Goal: Transaction & Acquisition: Book appointment/travel/reservation

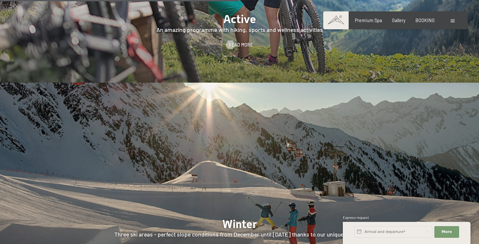
scroll to position [1339, 0]
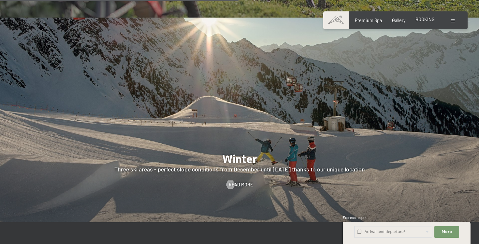
click at [426, 19] on span "BOOKING" at bounding box center [424, 20] width 19 height 6
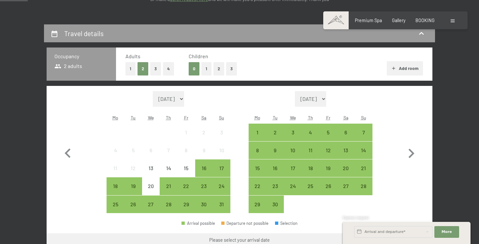
scroll to position [128, 0]
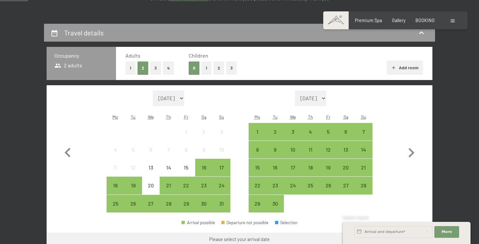
click at [157, 69] on button "3" at bounding box center [155, 68] width 11 height 13
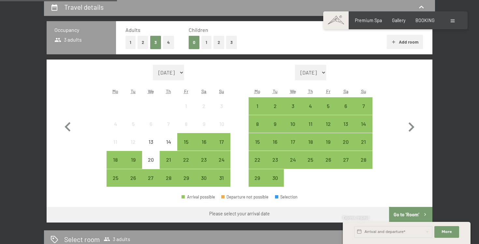
scroll to position [167, 0]
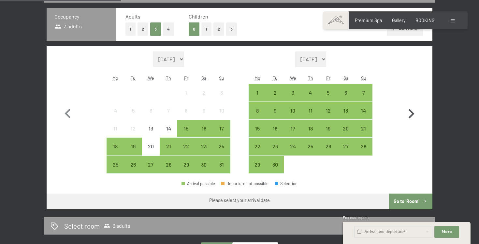
click at [413, 115] on icon "button" at bounding box center [411, 114] width 19 height 19
select select "2025-09-01"
select select "2025-10-01"
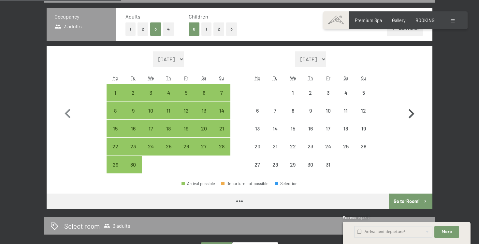
click at [413, 115] on icon "button" at bounding box center [411, 114] width 19 height 19
select select "[DATE]"
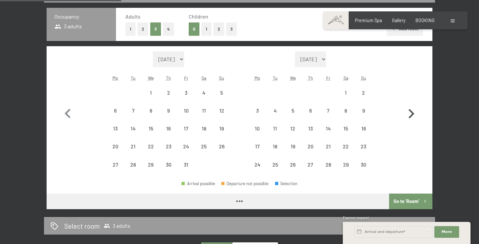
select select "[DATE]"
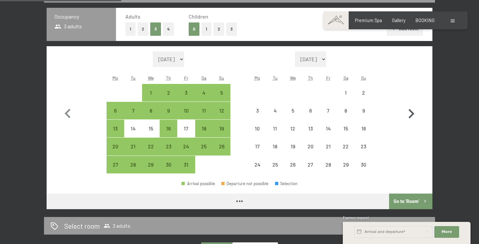
select select "[DATE]"
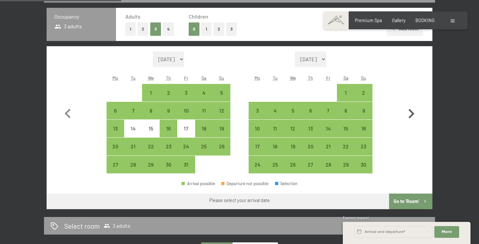
click at [413, 115] on icon "button" at bounding box center [411, 114] width 19 height 19
select select "2025-11-01"
select select "2025-12-01"
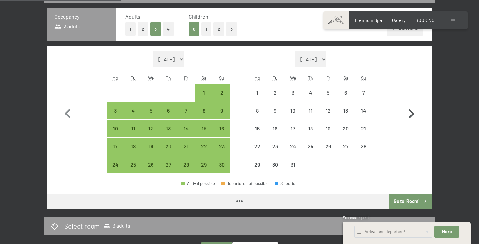
select select "2025-11-01"
select select "2025-12-01"
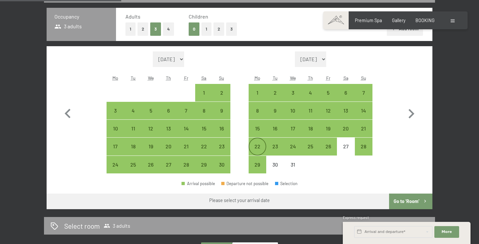
click at [256, 146] on div "22" at bounding box center [257, 152] width 16 height 16
select select "2025-11-01"
select select "2025-12-01"
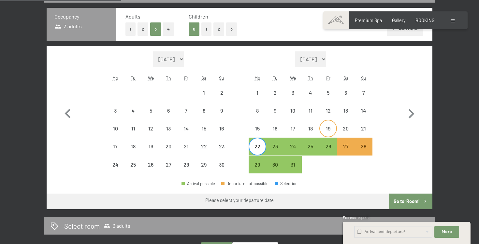
click at [334, 128] on div "19" at bounding box center [328, 134] width 16 height 16
select select "2025-11-01"
select select "2025-12-01"
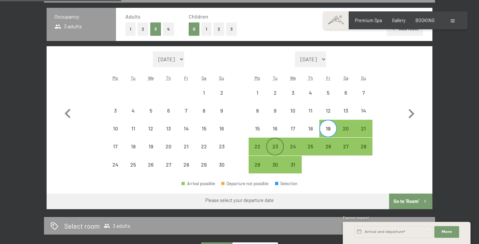
click at [275, 144] on div "23" at bounding box center [275, 152] width 16 height 16
select select "2025-11-01"
select select "2025-12-01"
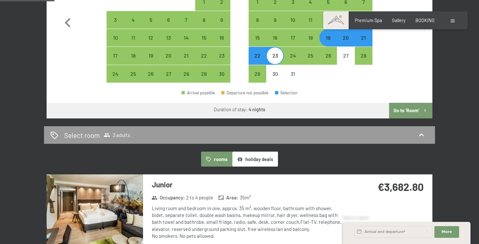
scroll to position [258, 0]
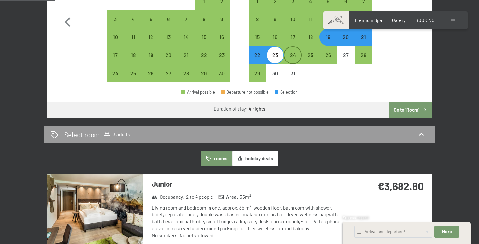
click at [293, 58] on div "24" at bounding box center [292, 60] width 16 height 16
select select "2025-11-01"
select select "2025-12-01"
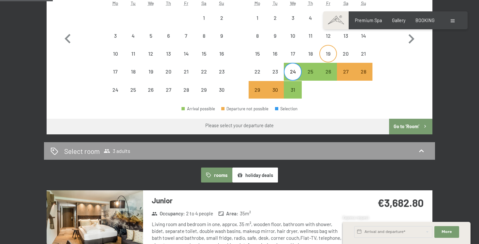
scroll to position [242, 0]
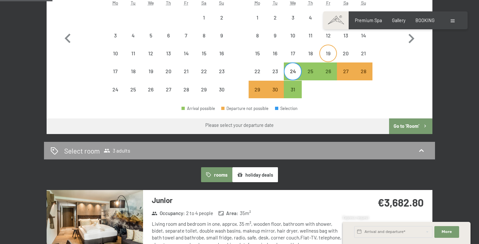
click at [331, 58] on div "19" at bounding box center [328, 59] width 16 height 16
select select "2025-11-01"
select select "2025-12-01"
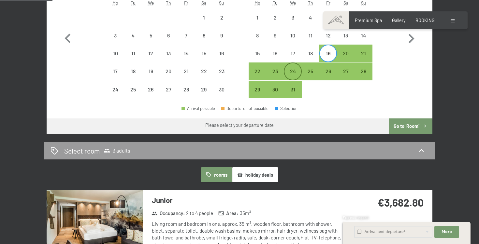
click at [297, 72] on div "24" at bounding box center [292, 77] width 16 height 16
select select "2025-11-01"
select select "2025-12-01"
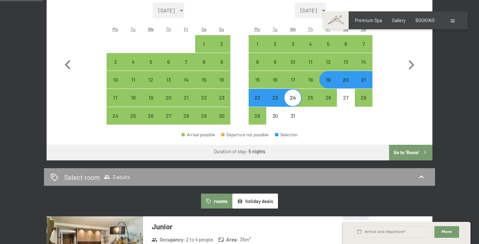
scroll to position [216, 0]
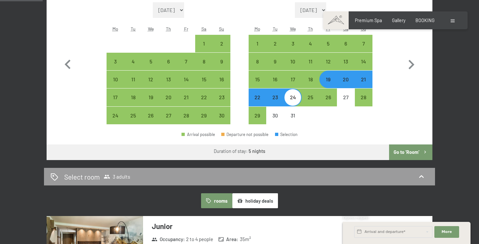
click at [295, 97] on div "24" at bounding box center [292, 103] width 16 height 16
select select "2025-11-01"
select select "2025-12-01"
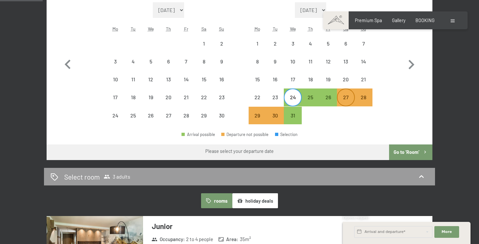
click at [347, 101] on div "27" at bounding box center [345, 103] width 16 height 16
select select "2025-11-01"
select select "2025-12-01"
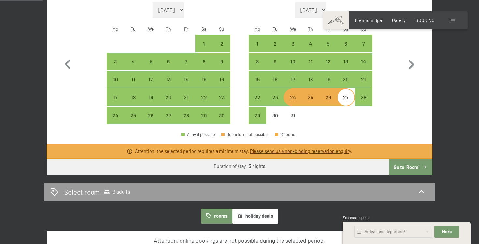
click at [291, 101] on div "24" at bounding box center [292, 103] width 16 height 16
select select "2025-11-01"
select select "2025-12-01"
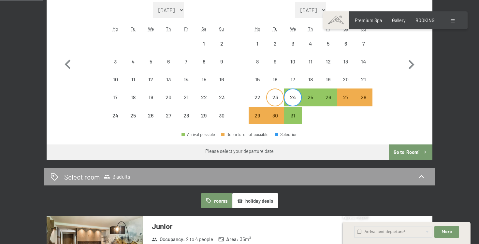
click at [281, 102] on div "23" at bounding box center [275, 103] width 16 height 16
select select "2025-11-01"
select select "2025-12-01"
click at [261, 99] on div "22" at bounding box center [257, 103] width 16 height 16
select select "2025-11-01"
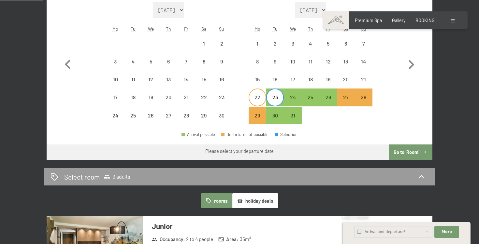
select select "2025-12-01"
click at [328, 100] on div "26" at bounding box center [328, 103] width 16 height 16
select select "2025-11-01"
select select "2025-12-01"
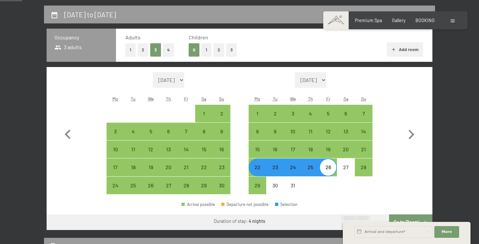
scroll to position [151, 0]
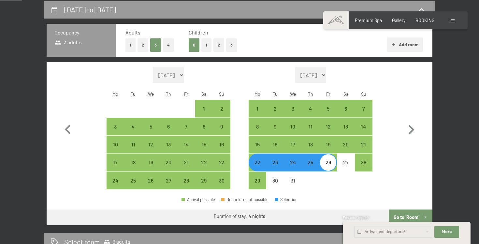
click at [394, 186] on div "Month/year August 2025 September 2025 October 2025 November 2025 December 2025 …" at bounding box center [239, 128] width 362 height 122
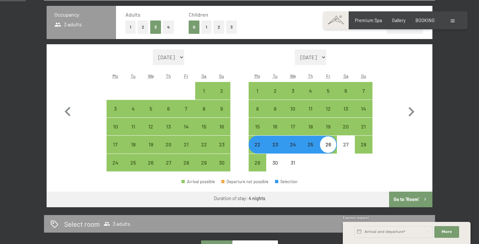
scroll to position [175, 0]
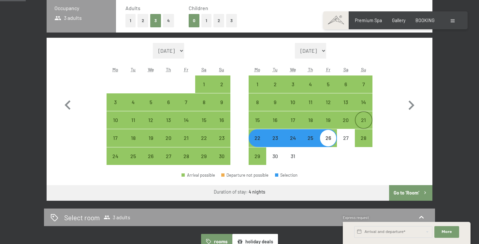
click at [366, 126] on div "21" at bounding box center [363, 126] width 16 height 16
select select "2025-11-01"
select select "2025-12-01"
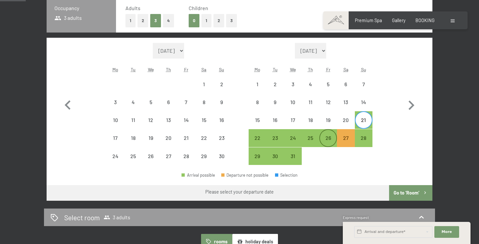
click at [331, 144] on div "26" at bounding box center [328, 143] width 16 height 16
select select "2025-11-01"
select select "2025-12-01"
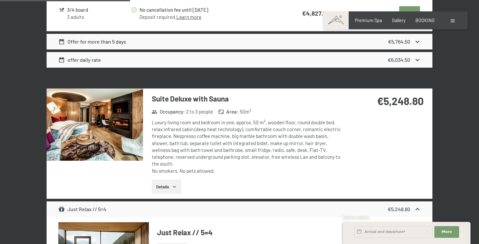
scroll to position [985, 0]
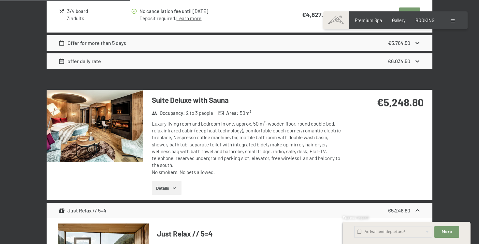
click at [326, 63] on div "offer daily rate €6,034.50" at bounding box center [240, 61] width 386 height 16
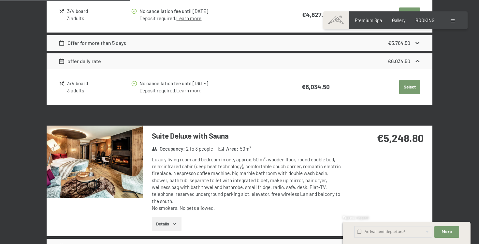
click at [326, 63] on div "offer daily rate €6,034.50" at bounding box center [240, 61] width 386 height 16
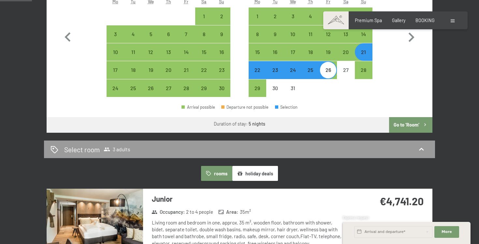
scroll to position [242, 0]
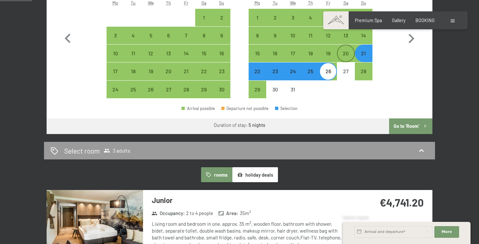
click at [345, 59] on div "20" at bounding box center [345, 59] width 16 height 16
select select "2025-11-01"
select select "2025-12-01"
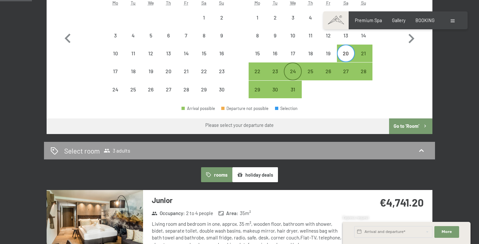
click at [296, 70] on div "24" at bounding box center [292, 77] width 16 height 16
select select "[DATE]"
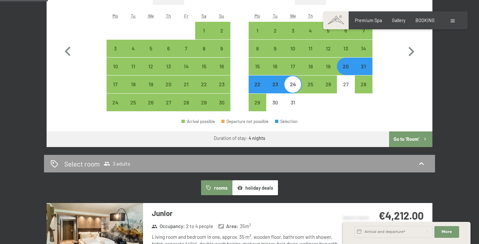
scroll to position [225, 0]
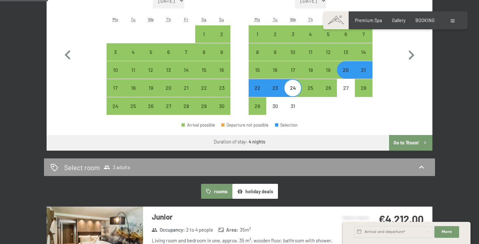
click at [257, 86] on div "22" at bounding box center [257, 93] width 16 height 16
select select "[DATE]"
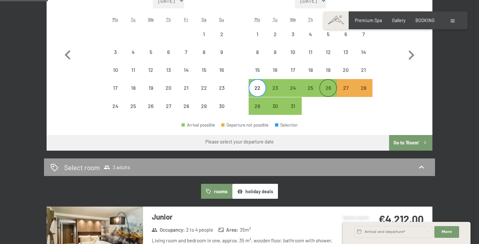
click at [331, 92] on div "26" at bounding box center [328, 93] width 16 height 16
select select "[DATE]"
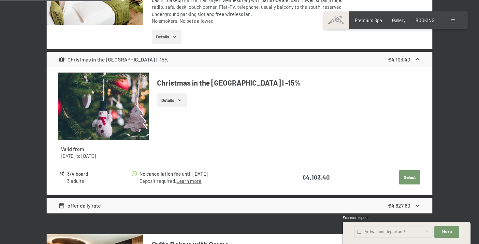
scroll to position [755, 0]
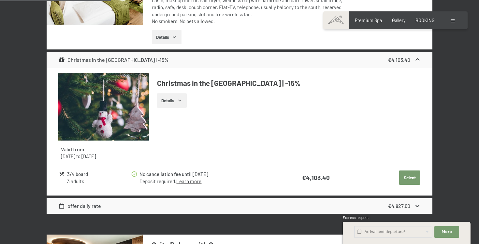
click at [376, 205] on div "offer daily rate €4,827.60" at bounding box center [240, 206] width 386 height 16
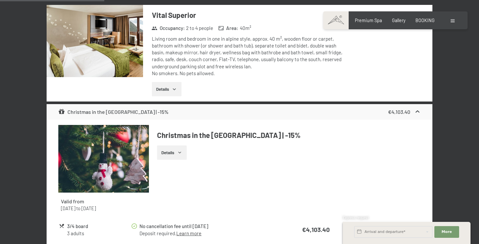
scroll to position [756, 0]
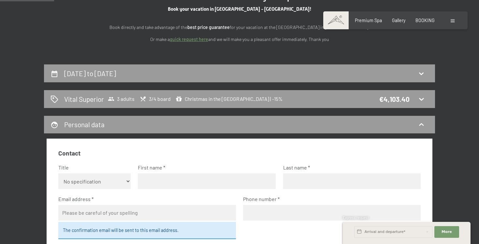
scroll to position [86, 0]
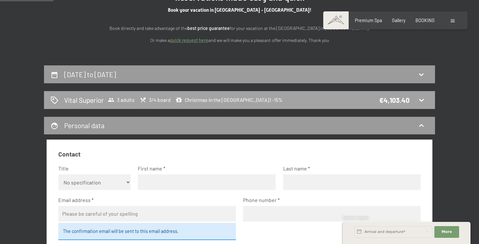
click at [391, 105] on div "Vital Superior 3 adults 3/4 board Christmas in the Alps | -15% €4,103.40" at bounding box center [239, 100] width 391 height 18
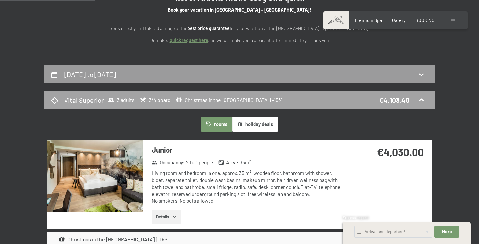
scroll to position [151, 0]
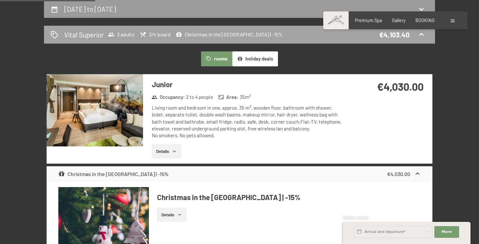
click at [391, 105] on div "€4,030.00" at bounding box center [389, 94] width 87 height 41
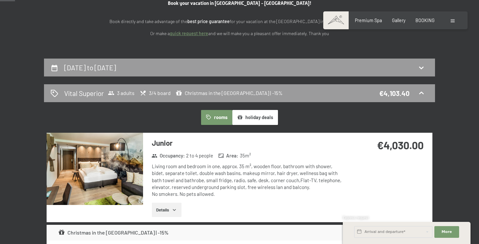
scroll to position [91, 0]
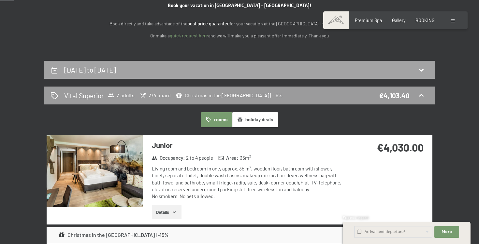
click at [116, 73] on h2 "[DATE] to [DATE]" at bounding box center [90, 70] width 52 height 8
select select "[DATE]"
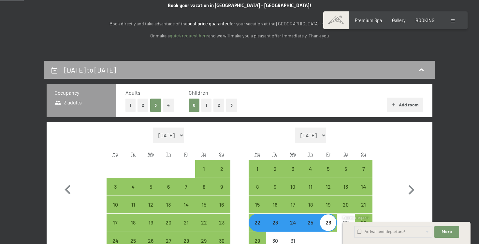
scroll to position [151, 0]
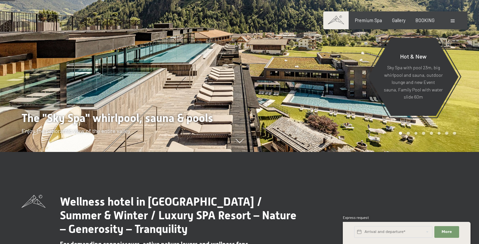
scroll to position [95, 0]
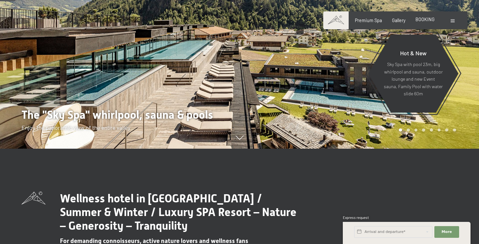
click at [420, 22] on span "BOOKING" at bounding box center [424, 20] width 19 height 6
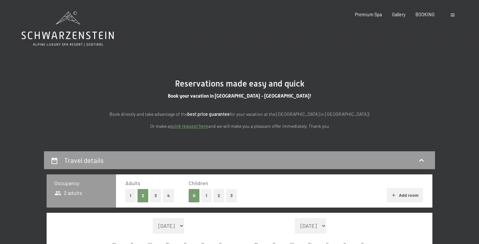
click at [450, 17] on div at bounding box center [453, 14] width 6 height 7
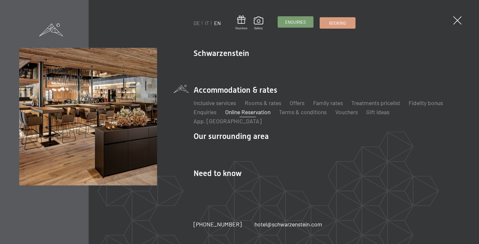
click at [301, 24] on span "Enquiries" at bounding box center [295, 22] width 21 height 6
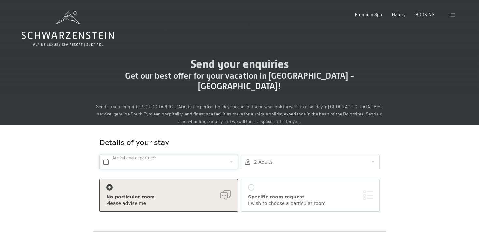
click at [224, 155] on input "text" at bounding box center [168, 162] width 138 height 15
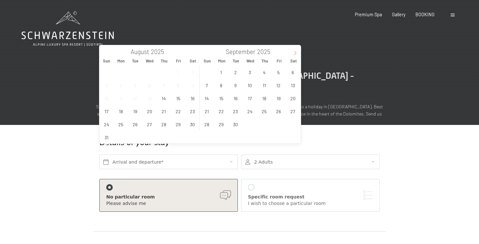
click at [293, 54] on icon at bounding box center [295, 53] width 5 height 5
click at [217, 114] on span "22" at bounding box center [221, 111] width 13 height 13
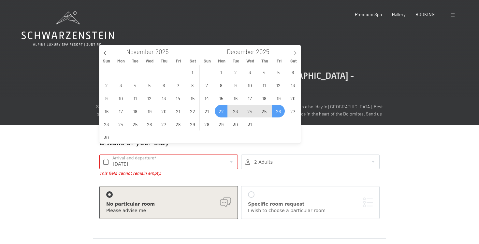
click at [281, 112] on span "26" at bounding box center [278, 111] width 13 height 13
type input "[DATE] - [DATE]"
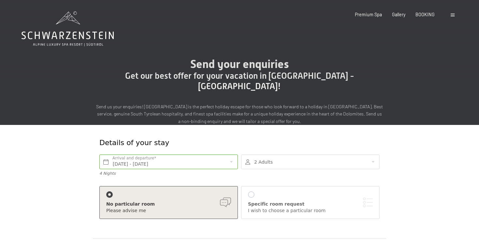
click at [282, 155] on div at bounding box center [310, 162] width 138 height 15
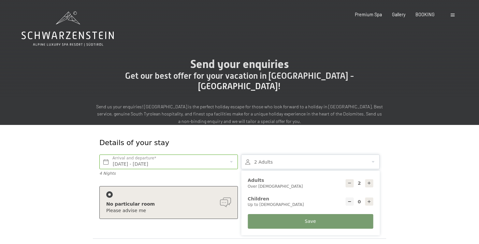
click at [370, 181] on icon at bounding box center [369, 183] width 5 height 5
type input "3"
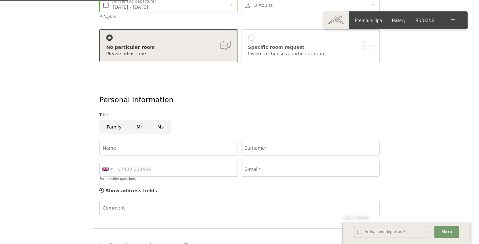
scroll to position [157, 0]
click at [150, 141] on input "Name" at bounding box center [168, 148] width 138 height 15
type input "Tekila"
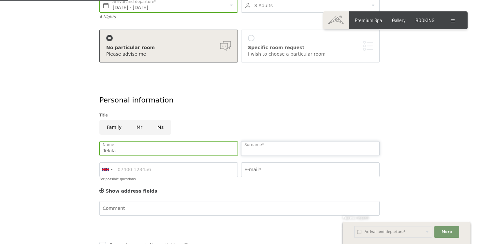
click at [265, 141] on input "Surname*" at bounding box center [310, 148] width 138 height 15
type input "Nobile"
click at [268, 165] on input "E-mail*" at bounding box center [310, 169] width 138 height 15
type input "tekila.nobile@gmail.com"
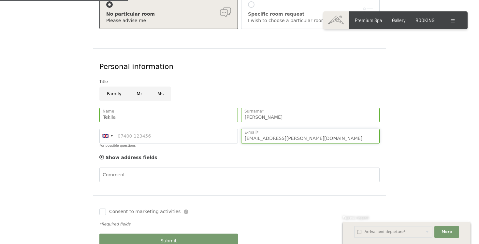
scroll to position [205, 0]
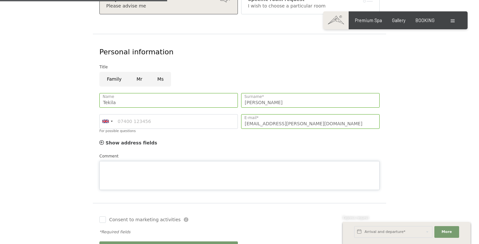
click at [287, 153] on div "Comment" at bounding box center [239, 171] width 280 height 37
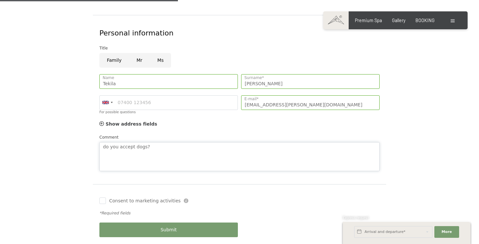
scroll to position [226, 0]
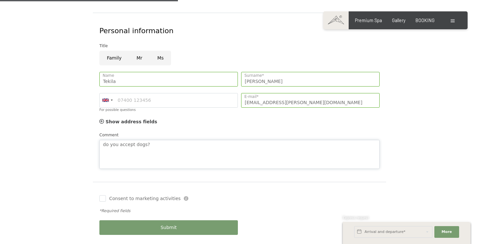
type textarea "do you accept dogs?"
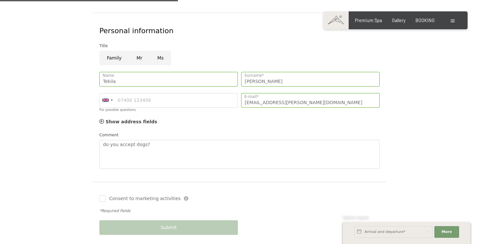
click at [150, 196] on span "Consent to marketing activities" at bounding box center [144, 199] width 71 height 7
click at [106, 195] on input "Consent to marketing activities" at bounding box center [102, 198] width 7 height 7
checkbox input "false"
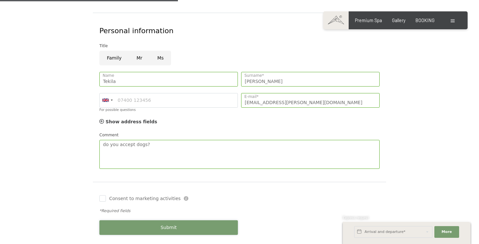
click at [167, 225] on span "Submit" at bounding box center [169, 228] width 16 height 7
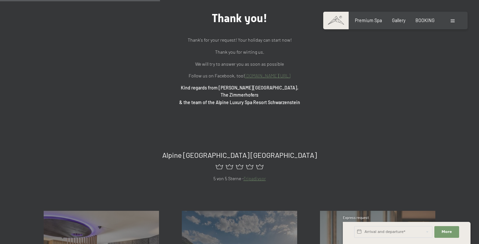
scroll to position [27, 0]
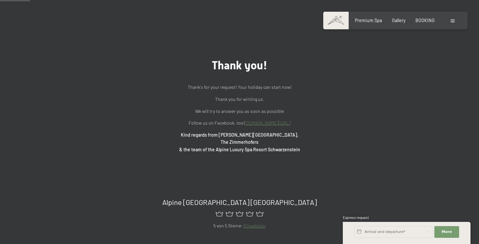
click at [423, 24] on div "Booking Enquiries Premium Spa Gallery BOOKING DE IT EN Vouchers Gallery Enquiri…" at bounding box center [394, 20] width 121 height 7
click at [423, 21] on span "BOOKING" at bounding box center [424, 20] width 19 height 6
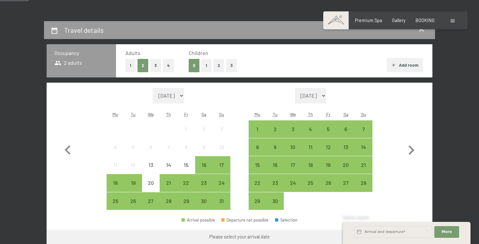
scroll to position [136, 0]
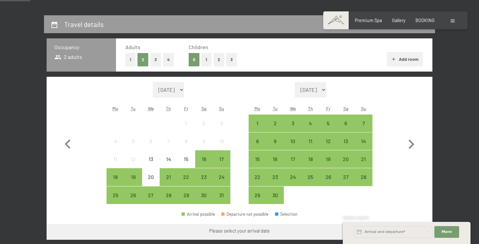
click at [154, 61] on button "3" at bounding box center [155, 59] width 11 height 13
click at [413, 148] on icon "button" at bounding box center [411, 144] width 19 height 19
select select "[DATE]"
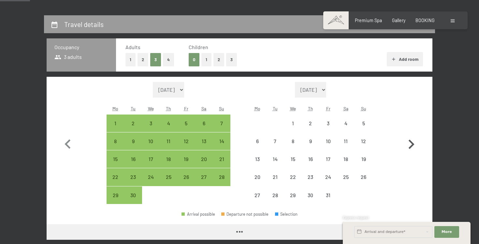
click at [413, 148] on icon "button" at bounding box center [411, 144] width 19 height 19
select select "[DATE]"
select select "2025-11-01"
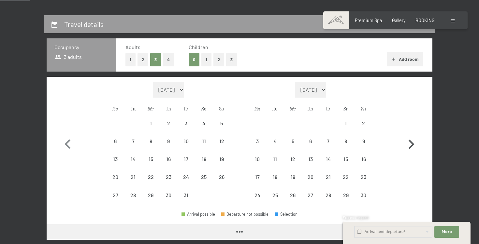
select select "2025-10-01"
select select "2025-11-01"
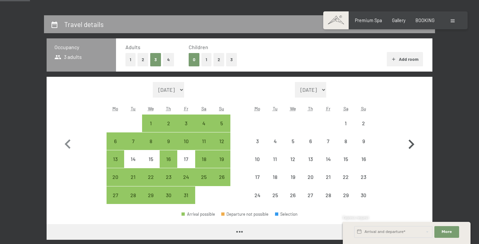
click at [413, 148] on icon "button" at bounding box center [411, 144] width 19 height 19
select select "2025-11-01"
select select "2025-12-01"
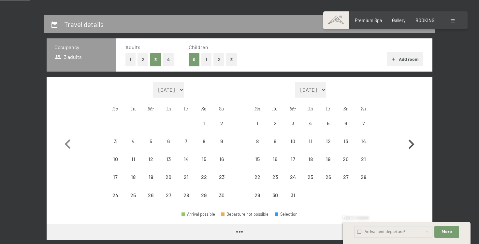
select select "2025-11-01"
select select "2025-12-01"
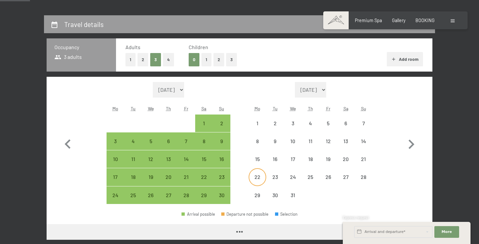
select select "2025-11-01"
select select "2025-12-01"
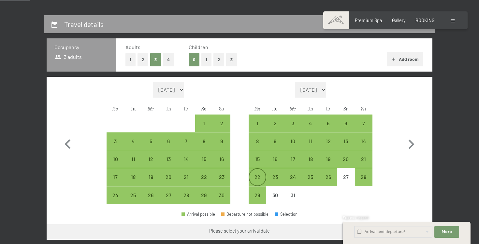
click at [263, 178] on div "22" at bounding box center [257, 183] width 16 height 16
select select "2025-11-01"
select select "2025-12-01"
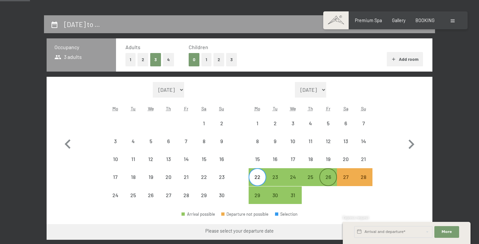
click at [335, 178] on div "26" at bounding box center [328, 183] width 16 height 16
select select "2025-11-01"
select select "2025-12-01"
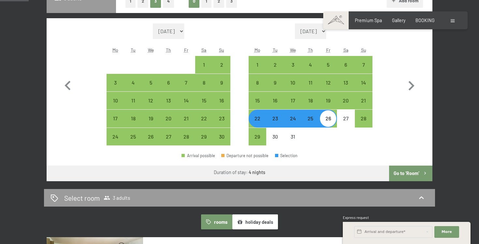
scroll to position [194, 0]
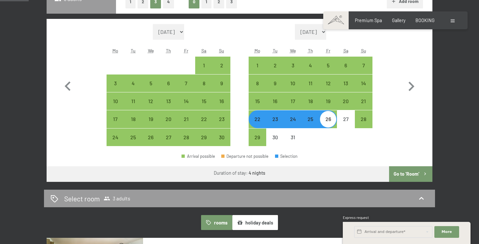
click at [371, 149] on div "Month/year August 2025 September 2025 October 2025 November 2025 December 2025 …" at bounding box center [240, 85] width 386 height 133
click at [259, 122] on div "22" at bounding box center [257, 125] width 16 height 16
select select "2025-11-01"
select select "2025-12-01"
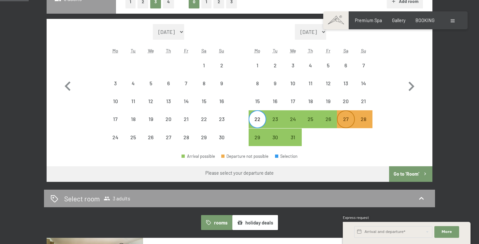
click at [345, 119] on div "27" at bounding box center [345, 125] width 16 height 16
select select "2025-11-01"
select select "2025-12-01"
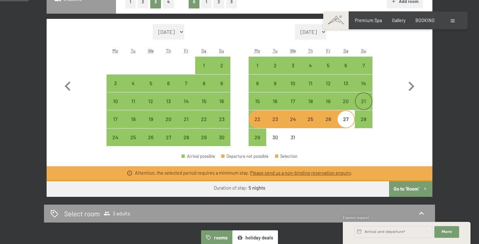
click at [364, 107] on div "21" at bounding box center [363, 107] width 16 height 16
select select "2025-11-01"
select select "2025-12-01"
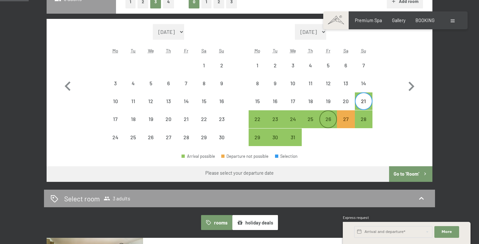
click at [331, 123] on div "26" at bounding box center [328, 125] width 16 height 16
select select "2025-11-01"
select select "2025-12-01"
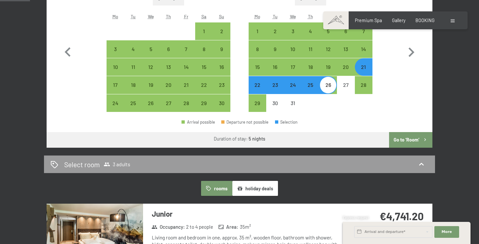
scroll to position [227, 0]
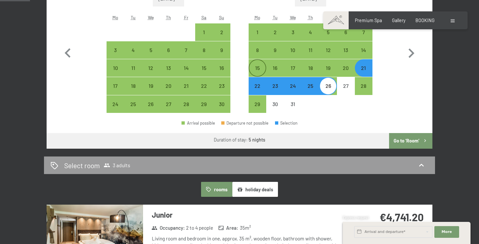
click at [260, 74] on div "15" at bounding box center [257, 73] width 16 height 16
select select "2025-11-01"
select select "2025-12-01"
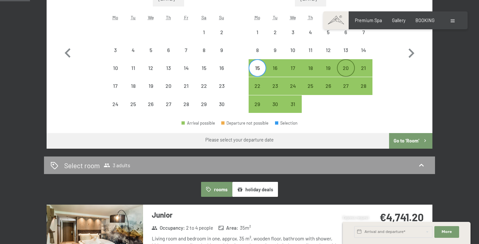
click at [349, 71] on div "20" at bounding box center [345, 73] width 16 height 16
select select "2025-11-01"
select select "2025-12-01"
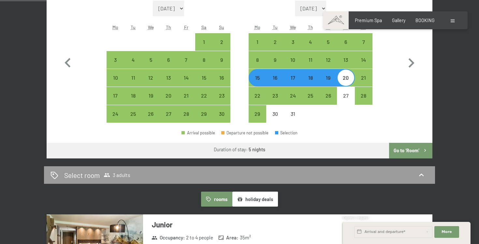
scroll to position [212, 0]
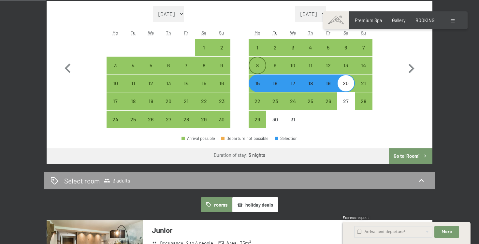
click at [264, 68] on div "8" at bounding box center [257, 71] width 16 height 16
select select "2025-11-01"
select select "2025-12-01"
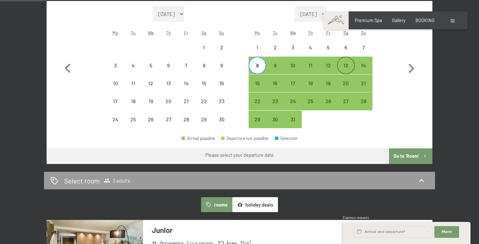
click at [351, 70] on div "13" at bounding box center [345, 71] width 16 height 16
select select "2025-11-01"
select select "2025-12-01"
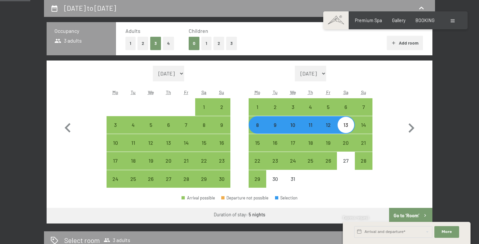
scroll to position [146, 0]
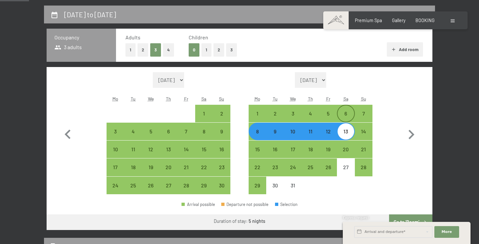
click at [345, 110] on div "6" at bounding box center [345, 114] width 16 height 16
select select "2025-11-01"
select select "2025-12-01"
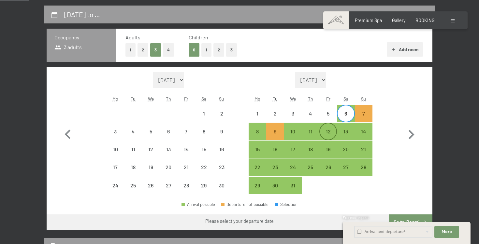
click at [334, 130] on div "12" at bounding box center [328, 137] width 16 height 16
select select "2025-11-01"
select select "2025-12-01"
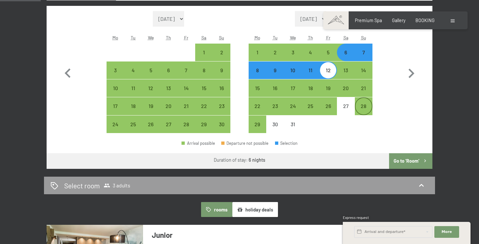
scroll to position [205, 0]
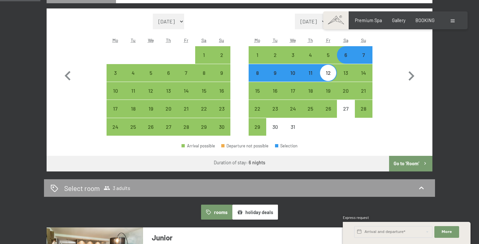
click at [254, 72] on div "8" at bounding box center [257, 78] width 16 height 16
select select "2025-11-01"
select select "2025-12-01"
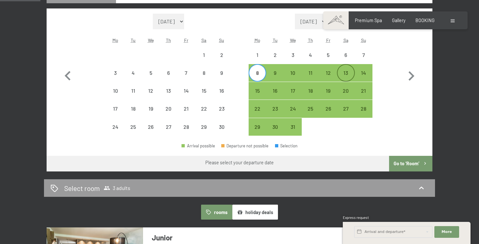
click at [344, 75] on div "13" at bounding box center [345, 78] width 16 height 16
select select "2025-11-01"
select select "2025-12-01"
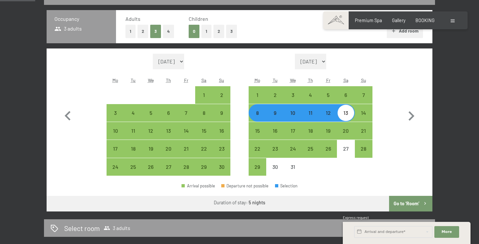
scroll to position [191, 0]
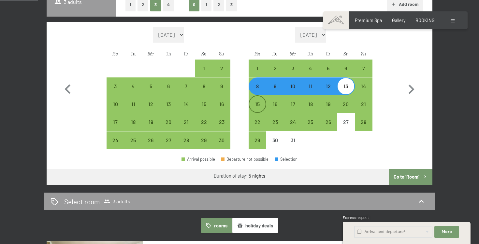
click at [261, 110] on div "15" at bounding box center [257, 110] width 16 height 16
select select "2025-11-01"
select select "2025-12-01"
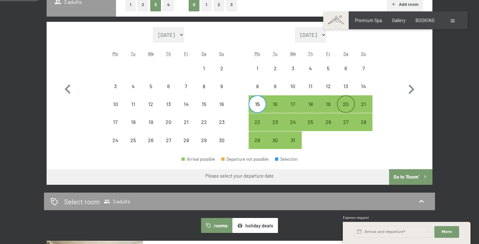
click at [347, 108] on div "20" at bounding box center [345, 110] width 16 height 16
select select "2025-11-01"
select select "2025-12-01"
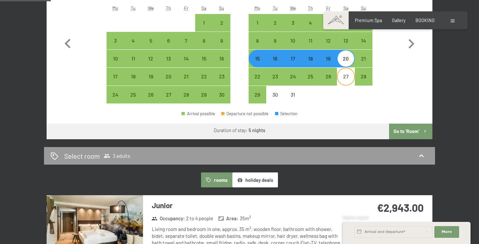
scroll to position [236, 0]
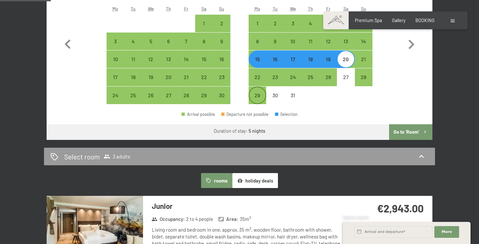
click at [260, 97] on div "29" at bounding box center [257, 101] width 16 height 16
select select "2025-11-01"
select select "2025-12-01"
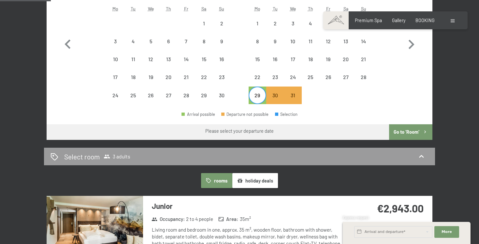
click at [356, 92] on div at bounding box center [364, 96] width 18 height 18
click at [365, 77] on div "28" at bounding box center [363, 83] width 16 height 16
select select "2025-11-01"
select select "2025-12-01"
click at [411, 46] on icon "button" at bounding box center [411, 44] width 6 height 9
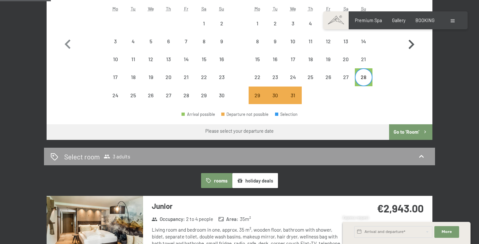
select select "2025-12-01"
select select "2026-01-01"
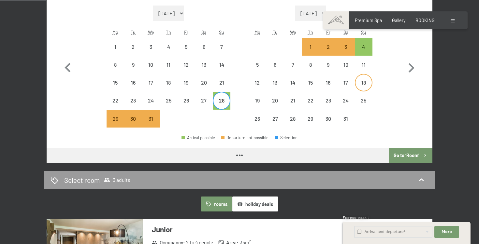
scroll to position [211, 0]
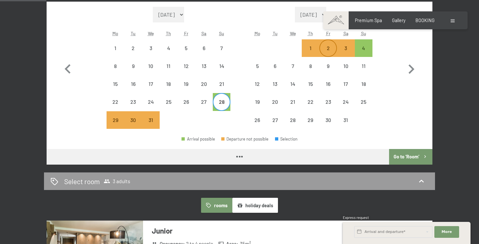
select select "2025-12-01"
select select "2026-01-01"
click at [227, 125] on div at bounding box center [222, 120] width 18 height 18
click at [365, 46] on div "4" at bounding box center [363, 54] width 16 height 16
select select "2025-12-01"
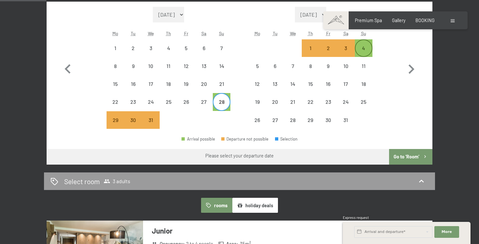
select select "2026-01-01"
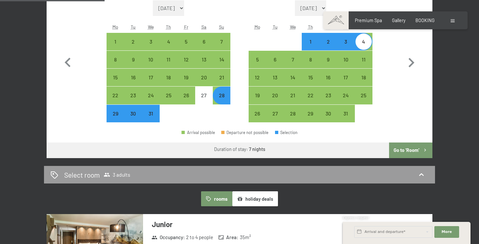
scroll to position [206, 0]
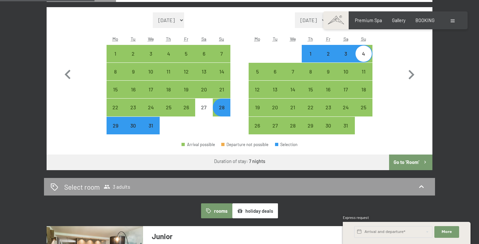
click at [116, 131] on div "29" at bounding box center [115, 131] width 16 height 16
select select "2025-12-01"
select select "2026-01-01"
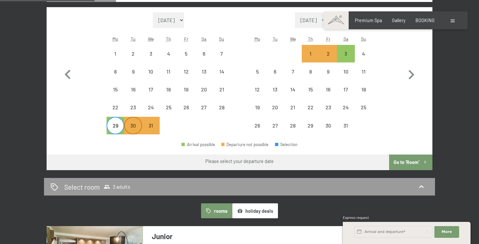
click at [136, 128] on div "30" at bounding box center [133, 131] width 16 height 16
select select "2025-12-01"
select select "2026-01-01"
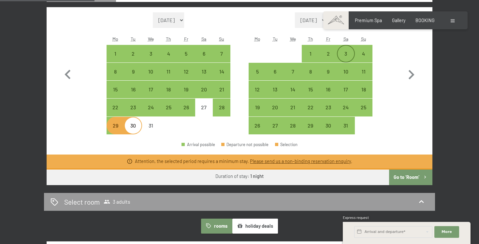
click at [350, 57] on div "3" at bounding box center [345, 59] width 16 height 16
select select "2025-12-01"
select select "2026-01-01"
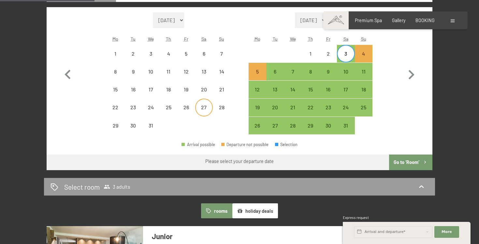
click at [207, 113] on div "27" at bounding box center [204, 113] width 16 height 16
select select "2025-12-01"
select select "2026-01-01"
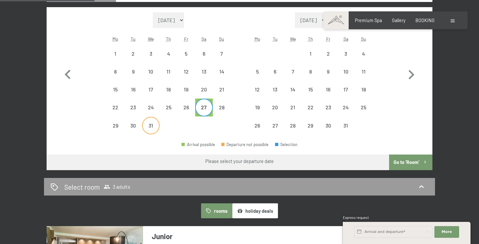
click at [151, 130] on div "31" at bounding box center [151, 131] width 16 height 16
select select "2025-12-01"
select select "2026-01-01"
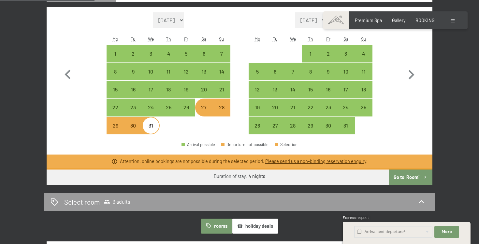
click at [225, 110] on div "28" at bounding box center [221, 113] width 16 height 16
select select "2025-12-01"
select select "2026-01-01"
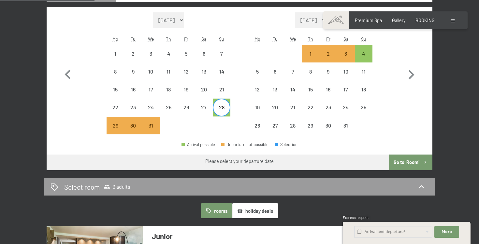
click at [225, 110] on div "28" at bounding box center [221, 113] width 16 height 16
select select "2025-12-01"
select select "2026-01-01"
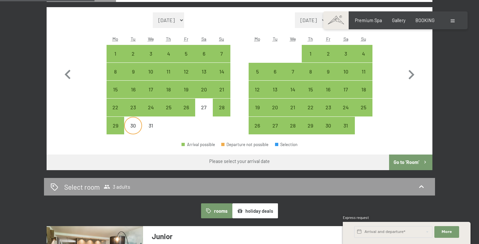
click at [134, 127] on div "30" at bounding box center [133, 131] width 16 height 16
select select "2025-12-01"
select select "2026-01-01"
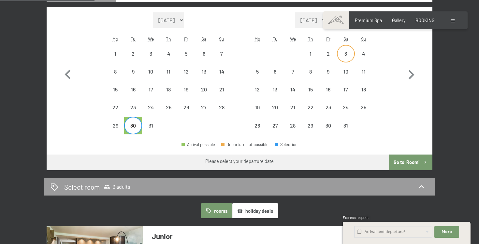
click at [342, 57] on div "3" at bounding box center [345, 59] width 16 height 16
select select "2025-12-01"
select select "2026-01-01"
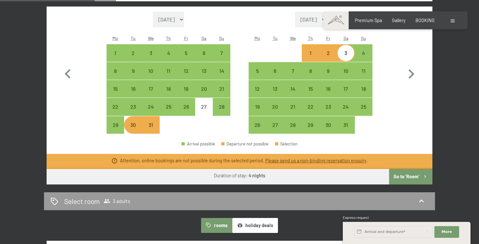
scroll to position [208, 0]
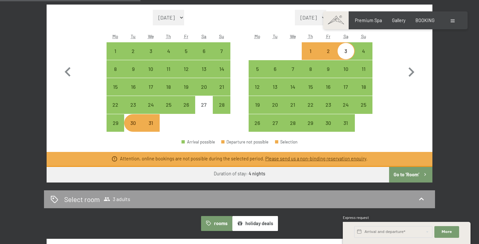
click at [105, 123] on div "Month/year August 2025 September 2025 October 2025 November 2025 December 2025 …" at bounding box center [239, 71] width 362 height 122
click at [118, 123] on div "29" at bounding box center [115, 128] width 16 height 16
select select "2025-12-01"
select select "2026-01-01"
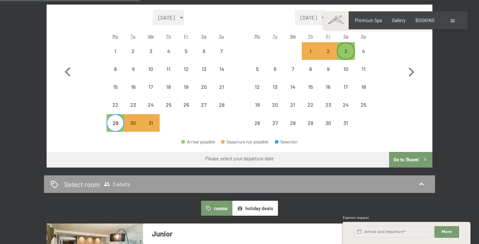
click at [344, 54] on div "3" at bounding box center [345, 57] width 16 height 16
select select "2025-12-01"
select select "2026-01-01"
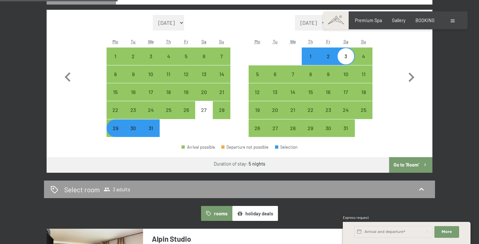
scroll to position [203, 0]
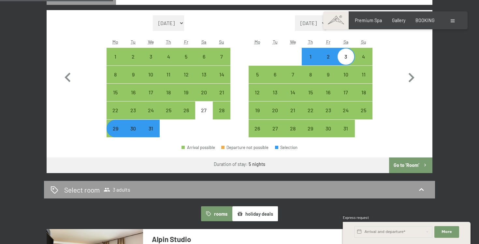
click at [221, 120] on div at bounding box center [222, 129] width 18 height 18
click at [221, 117] on div "28" at bounding box center [221, 116] width 16 height 16
select select "2025-12-01"
select select "2026-01-01"
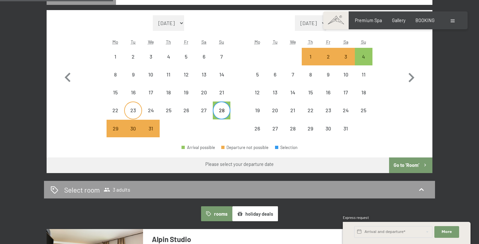
click at [139, 114] on div "23" at bounding box center [133, 116] width 16 height 16
select select "2025-12-01"
select select "2026-01-01"
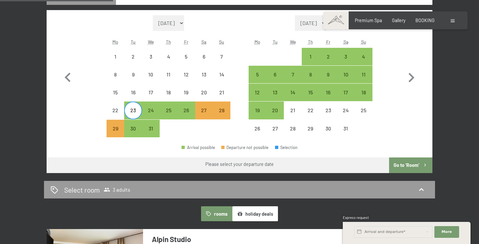
click at [221, 120] on div at bounding box center [222, 129] width 18 height 18
click at [194, 112] on div "26" at bounding box center [186, 116] width 16 height 16
select select "2025-12-01"
select select "2026-01-01"
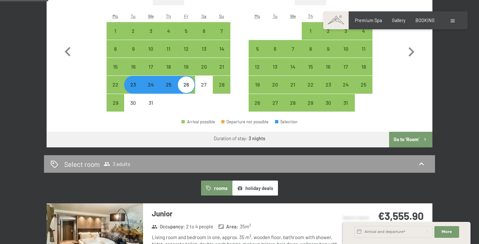
scroll to position [226, 0]
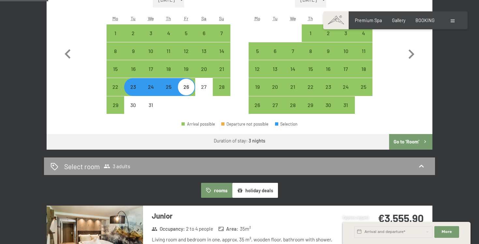
click at [132, 90] on div "23" at bounding box center [133, 92] width 16 height 16
select select "2025-12-01"
select select "2026-01-01"
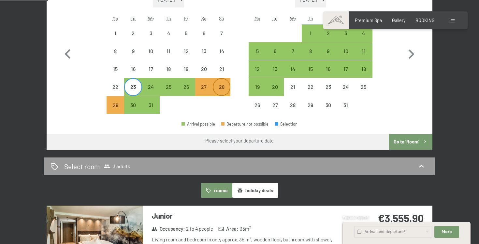
click at [225, 83] on div "28" at bounding box center [221, 87] width 16 height 16
select select "2025-12-01"
select select "2026-01-01"
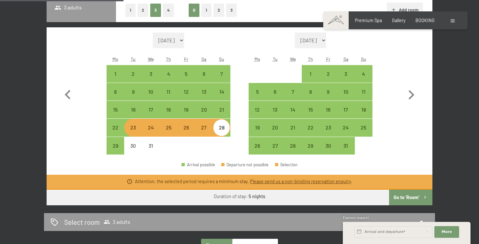
scroll to position [182, 0]
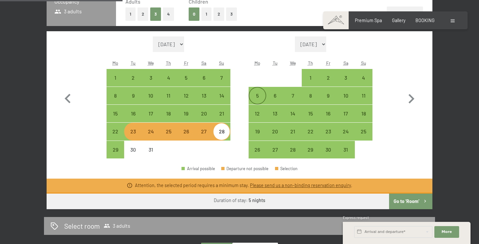
click at [257, 94] on div "5" at bounding box center [257, 101] width 16 height 16
select select "[DATE]"
select select "2026-01-01"
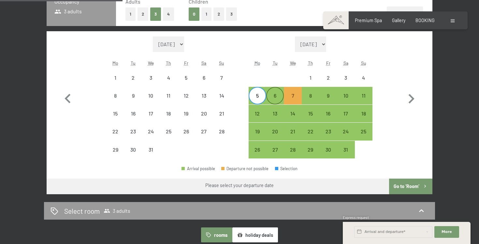
click at [277, 102] on div "6" at bounding box center [275, 101] width 16 height 16
select select "[DATE]"
select select "2026-01-01"
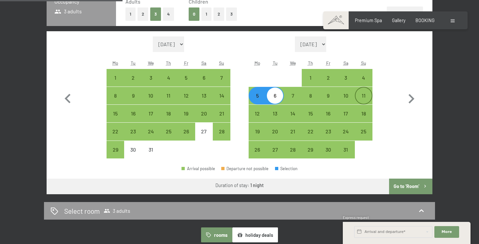
click at [371, 95] on div "11" at bounding box center [363, 101] width 16 height 16
select select "[DATE]"
select select "2026-01-01"
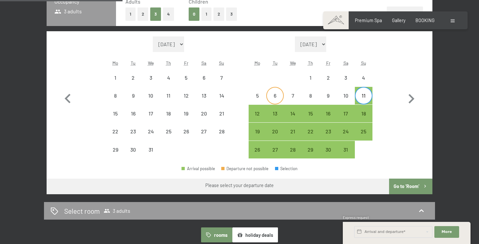
click at [278, 95] on div "6" at bounding box center [275, 101] width 16 height 16
select select "[DATE]"
select select "2026-01-01"
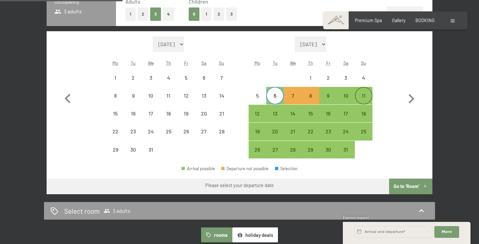
click at [363, 91] on div "11" at bounding box center [363, 96] width 16 height 16
select select "[DATE]"
select select "2026-01-01"
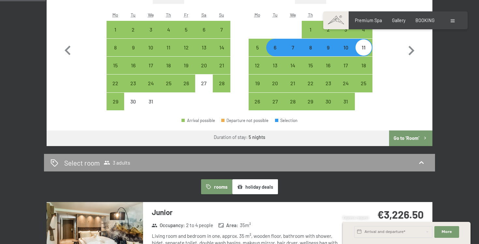
scroll to position [229, 0]
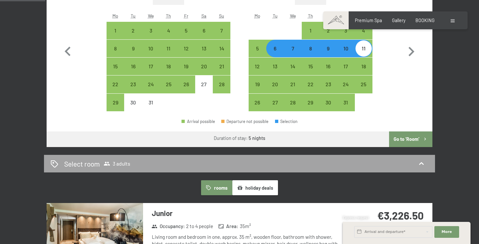
click at [303, 169] on div "Select room 3 adults" at bounding box center [239, 164] width 391 height 18
select select "[DATE]"
select select "2026-01-01"
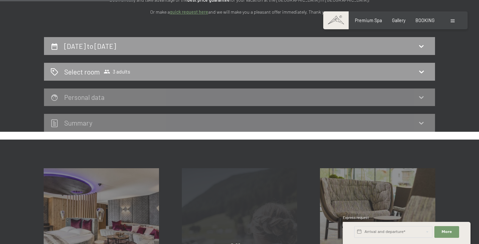
scroll to position [95, 0]
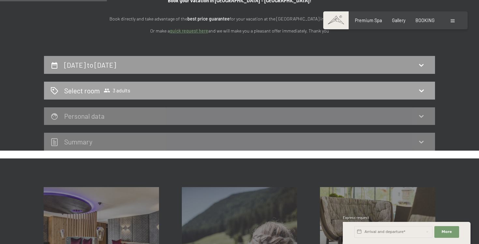
click at [232, 92] on div "Select room 3 adults" at bounding box center [239, 90] width 378 height 9
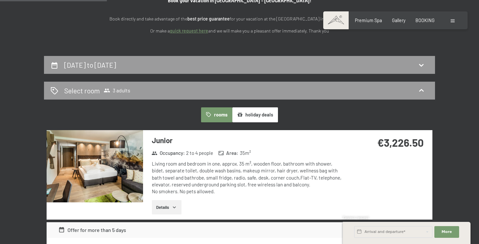
click at [218, 92] on div "Select room 3 adults" at bounding box center [239, 90] width 378 height 9
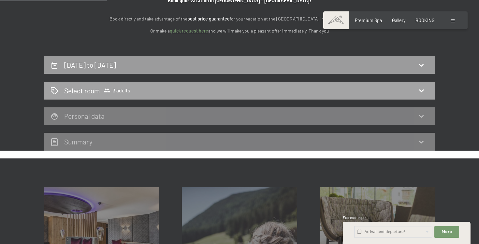
click at [218, 92] on div "Select room 3 adults" at bounding box center [239, 90] width 378 height 9
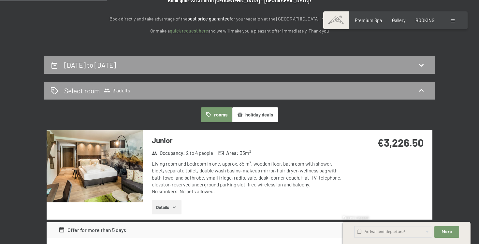
click at [257, 116] on button "holiday deals" at bounding box center [255, 114] width 46 height 15
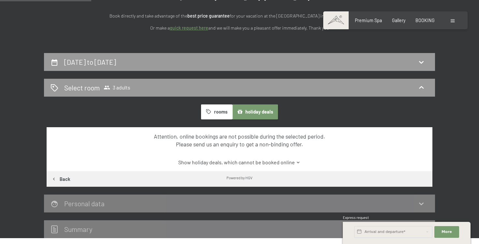
scroll to position [99, 0]
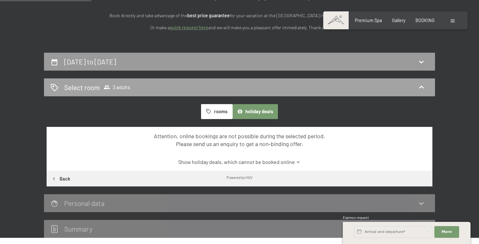
click at [236, 84] on div "Select room 3 adults" at bounding box center [239, 87] width 378 height 9
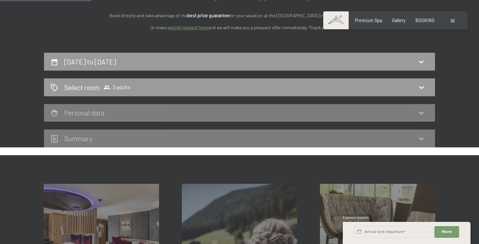
click at [247, 124] on div "6th January to 11th January 2026 Select room 3 adults Personal data Summary" at bounding box center [239, 100] width 391 height 95
click at [235, 91] on div "Select room 3 adults" at bounding box center [239, 87] width 378 height 9
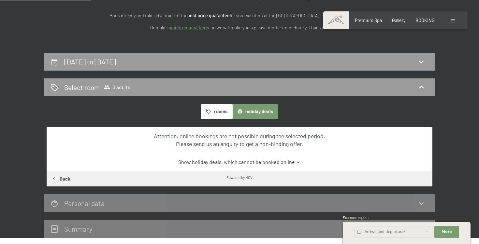
click at [271, 163] on link "Show holiday deals, which cannot be booked online" at bounding box center [239, 162] width 362 height 7
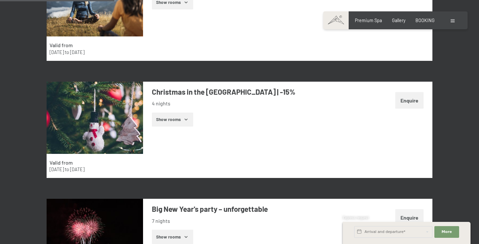
scroll to position [553, 0]
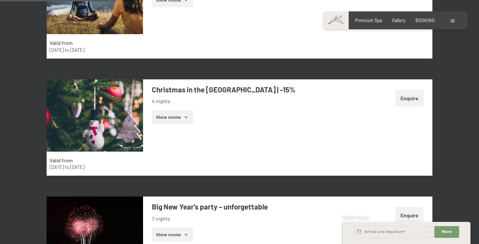
click at [289, 158] on div "Valid from 22nd December to 26th December 2025 Christmas in the Alps | -15% 4 n…" at bounding box center [240, 127] width 386 height 97
click at [188, 121] on button "Show rooms" at bounding box center [172, 117] width 41 height 14
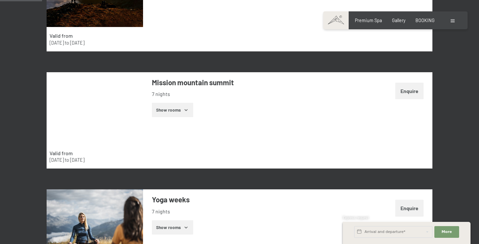
scroll to position [0, 0]
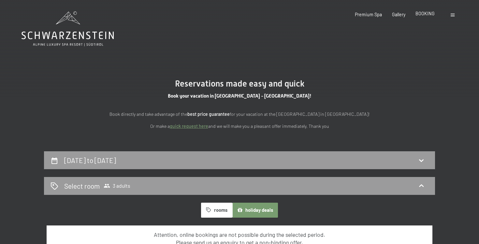
click at [429, 16] on span "BOOKING" at bounding box center [424, 14] width 19 height 6
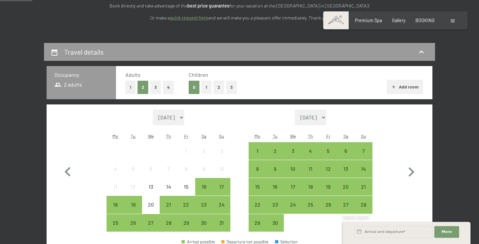
scroll to position [147, 0]
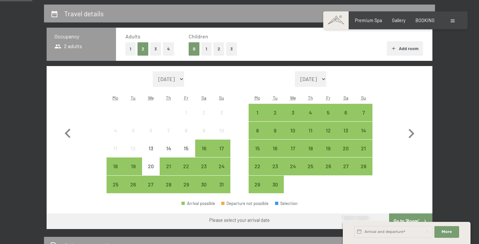
click at [451, 21] on span at bounding box center [452, 21] width 4 height 3
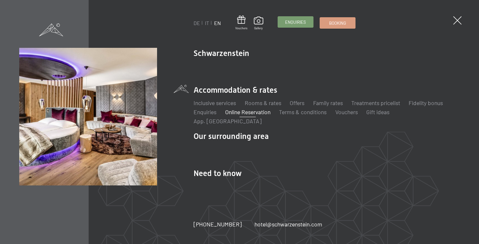
click at [291, 20] on span "Enquiries" at bounding box center [295, 22] width 21 height 6
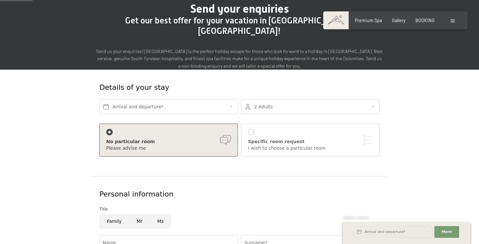
scroll to position [62, 0]
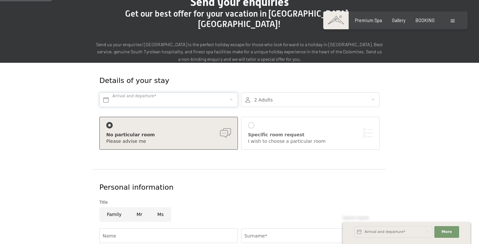
click at [210, 92] on input "text" at bounding box center [168, 99] width 138 height 15
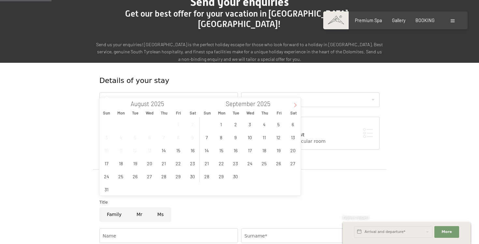
click at [298, 106] on span at bounding box center [294, 102] width 11 height 11
click at [220, 167] on span "22" at bounding box center [221, 163] width 13 height 13
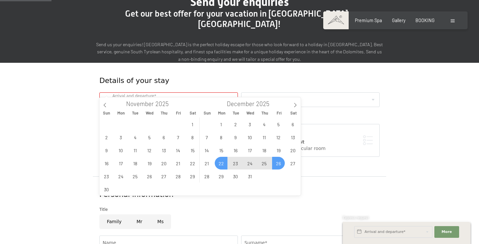
click at [276, 164] on span "26" at bounding box center [278, 163] width 13 height 13
type input "Mon. 22/12/2025 - Fri. 26/12/2025"
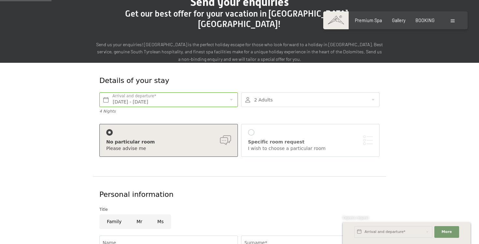
click at [272, 92] on div at bounding box center [310, 99] width 138 height 15
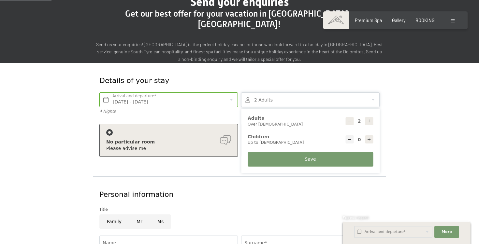
click at [369, 119] on icon at bounding box center [369, 121] width 5 height 5
type input "3"
click at [402, 118] on form "Details of your stay Mon. 22/12/2025 - Fri. 26/12/2025 Arrival and departure* 4…" at bounding box center [239, 226] width 391 height 327
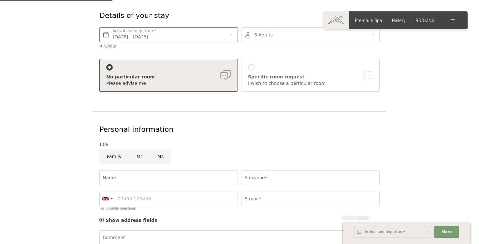
scroll to position [153, 0]
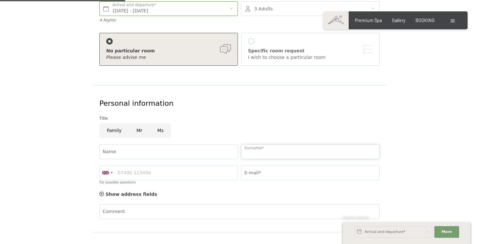
click at [261, 145] on input "Surname*" at bounding box center [310, 152] width 138 height 15
type input "[PERSON_NAME]"
click at [273, 166] on input "E-mail*" at bounding box center [310, 173] width 138 height 15
type input "[EMAIL_ADDRESS][PERSON_NAME][DOMAIN_NAME]"
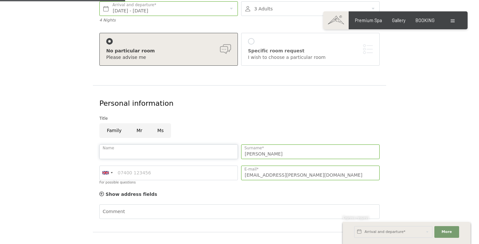
click at [167, 146] on input "Name" at bounding box center [168, 152] width 138 height 15
type input "Tekila"
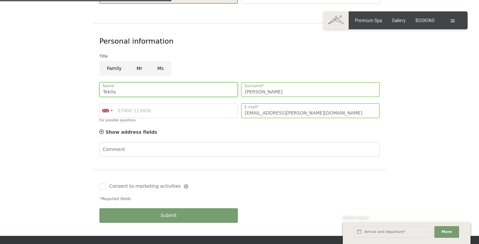
scroll to position [216, 0]
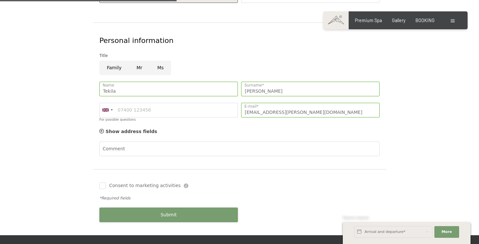
click at [175, 208] on button "Submit" at bounding box center [168, 215] width 138 height 15
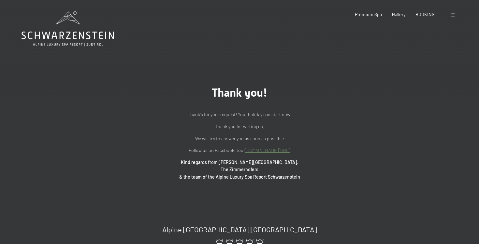
click at [451, 18] on div "Booking Enquiries Premium Spa Gallery BOOKING DE IT EN Vouchers Gallery Enquiri…" at bounding box center [394, 14] width 121 height 7
click at [452, 12] on div at bounding box center [453, 14] width 6 height 7
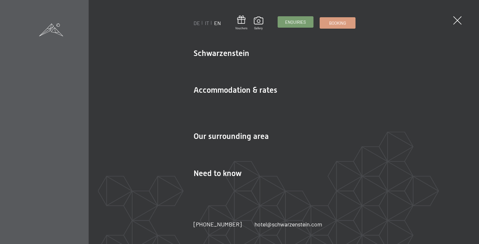
click at [297, 24] on span "Enquiries" at bounding box center [295, 22] width 21 height 6
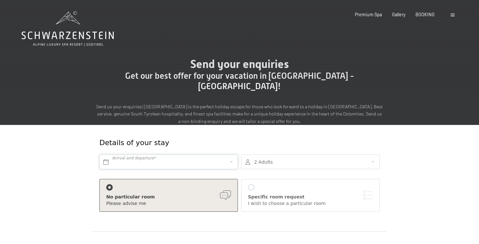
click at [174, 155] on input "text" at bounding box center [168, 162] width 138 height 15
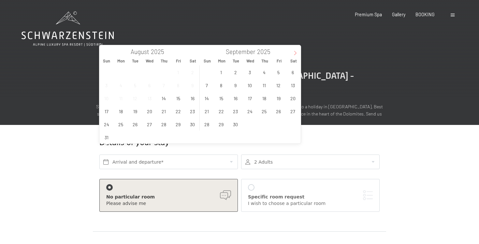
click at [294, 55] on icon at bounding box center [295, 53] width 5 height 5
click at [290, 96] on span "20" at bounding box center [292, 98] width 13 height 13
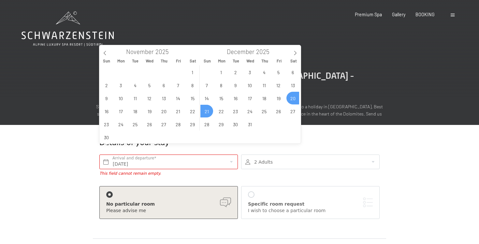
click at [206, 113] on span "21" at bounding box center [206, 111] width 13 height 13
type input "Sat. 20/12/2025 - Sun. 21/12/2025"
type input "2026"
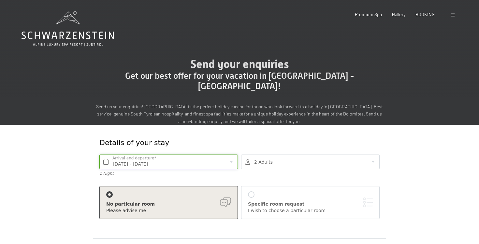
click at [212, 155] on input "Sat. 20/12/2025 - Sun. 21/12/2025" at bounding box center [168, 162] width 138 height 15
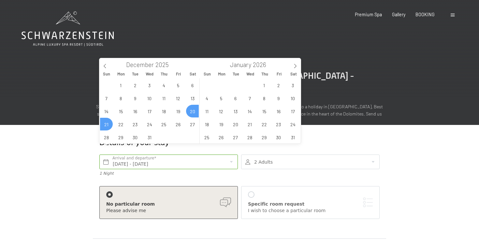
click at [106, 123] on span "21" at bounding box center [106, 124] width 13 height 13
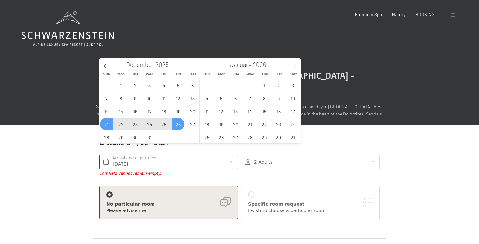
click at [178, 121] on span "26" at bounding box center [178, 124] width 13 height 13
type input "Sun. 21/12/2025 - Fri. 26/12/2025"
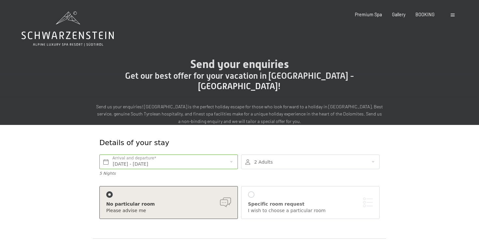
click at [286, 156] on div at bounding box center [310, 162] width 138 height 15
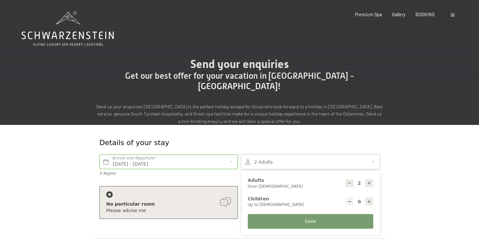
click at [369, 181] on icon at bounding box center [369, 183] width 5 height 5
type input "3"
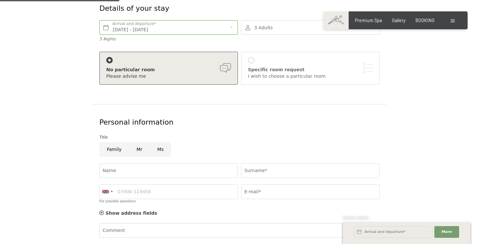
scroll to position [158, 0]
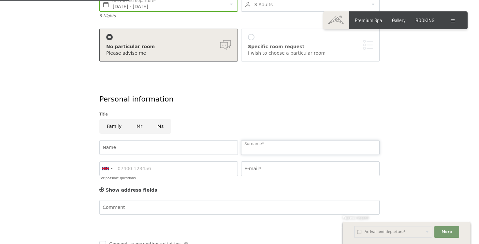
click at [336, 140] on input "Surname*" at bounding box center [310, 147] width 138 height 15
click at [314, 162] on input "E-mail*" at bounding box center [310, 169] width 138 height 15
type input "tekila.nobile@gmail.com"
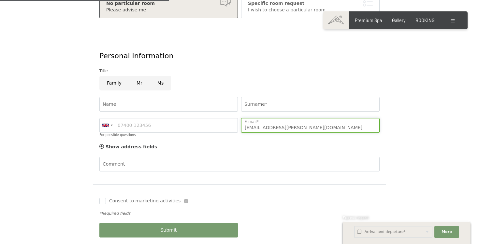
scroll to position [208, 0]
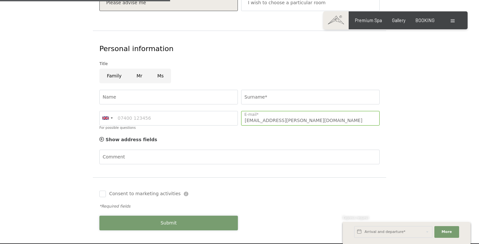
click at [212, 216] on button "Submit" at bounding box center [168, 223] width 138 height 15
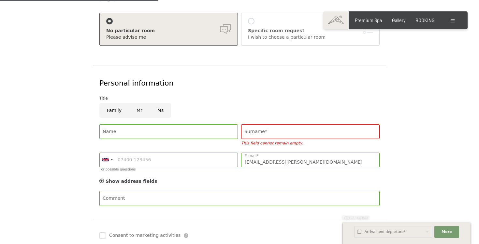
scroll to position [173, 0]
click at [283, 125] on input "Surname*" at bounding box center [310, 132] width 138 height 15
click at [275, 125] on input "Surname*" at bounding box center [310, 132] width 138 height 15
click at [208, 126] on input "Name" at bounding box center [168, 132] width 138 height 15
click at [257, 125] on input "Surname*" at bounding box center [310, 132] width 138 height 15
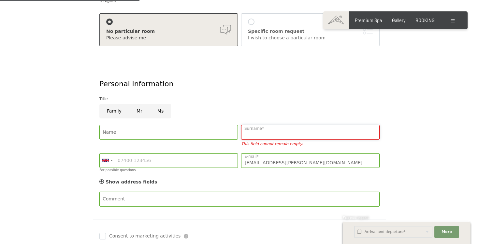
click at [259, 125] on input "Surname*" at bounding box center [310, 132] width 138 height 15
click at [287, 125] on input "Surname*" at bounding box center [310, 132] width 138 height 15
click at [287, 153] on input "tekila.nobile@gmail.com" at bounding box center [310, 160] width 138 height 15
click at [285, 125] on input "Surname*" at bounding box center [310, 132] width 138 height 15
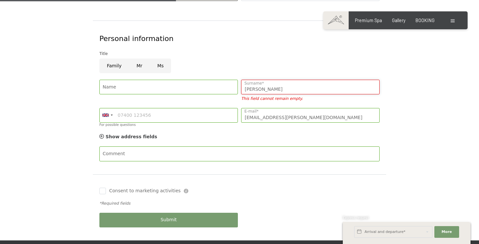
scroll to position [225, 0]
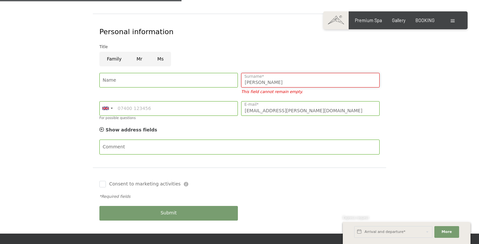
type input "Nobile"
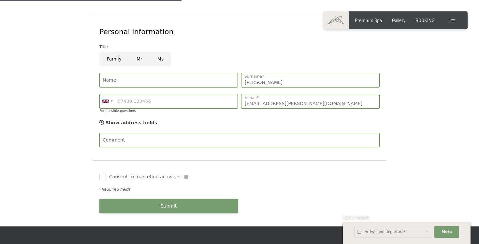
click at [208, 205] on div "Submit" at bounding box center [169, 206] width 142 height 21
click at [208, 199] on button "Submit" at bounding box center [168, 206] width 138 height 15
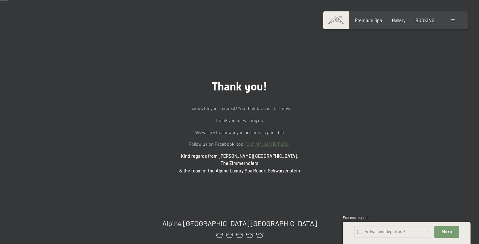
scroll to position [9, 0]
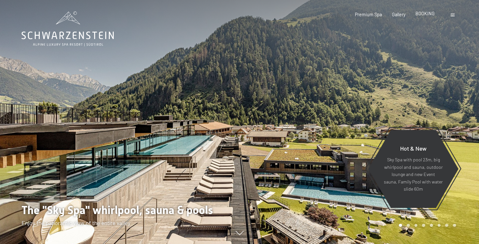
click at [425, 16] on span "BOOKING" at bounding box center [424, 14] width 19 height 6
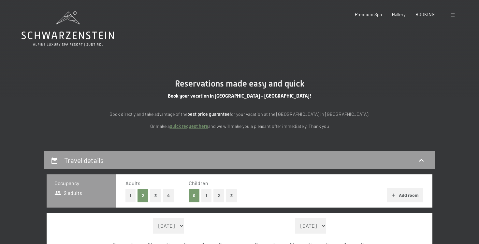
click at [453, 16] on div at bounding box center [453, 14] width 6 height 7
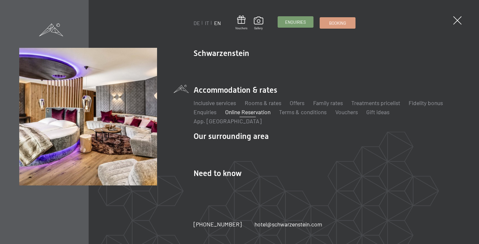
click at [287, 23] on span "Enquiries" at bounding box center [295, 22] width 21 height 6
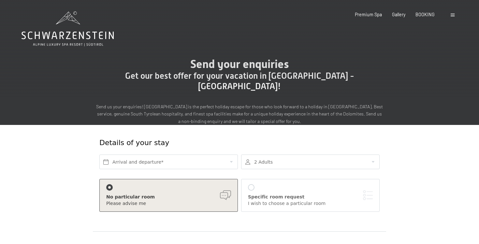
click at [415, 12] on div "Premium Spa Gallery BOOKING" at bounding box center [389, 14] width 110 height 7
click at [420, 15] on span "BOOKING" at bounding box center [424, 14] width 19 height 6
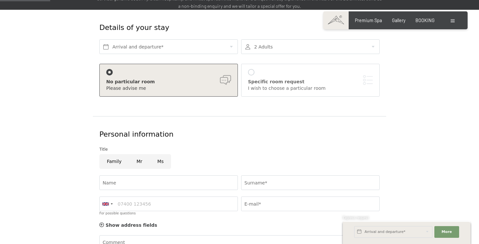
scroll to position [64, 0]
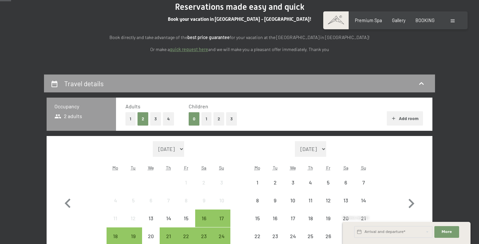
scroll to position [92, 0]
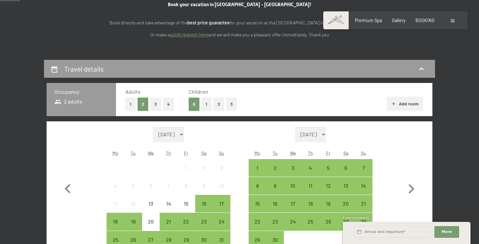
click at [158, 109] on button "3" at bounding box center [155, 104] width 11 height 13
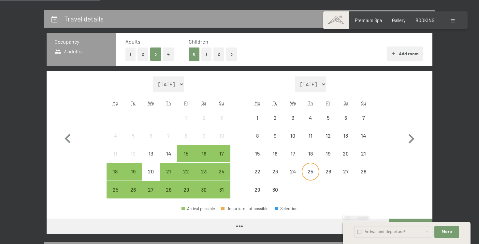
scroll to position [145, 0]
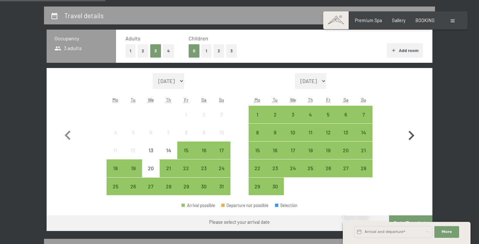
click at [409, 130] on icon "button" at bounding box center [411, 135] width 19 height 19
select select "[DATE]"
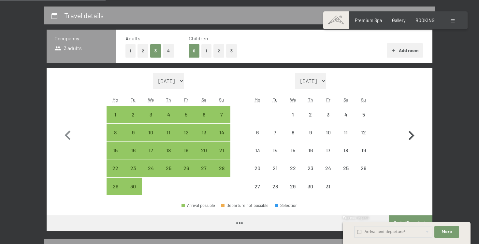
click at [409, 130] on icon "button" at bounding box center [411, 135] width 19 height 19
select select "[DATE]"
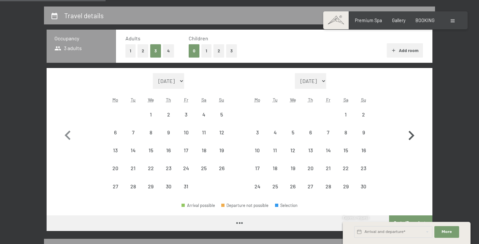
click at [409, 130] on icon "button" at bounding box center [411, 135] width 19 height 19
select select "[DATE]"
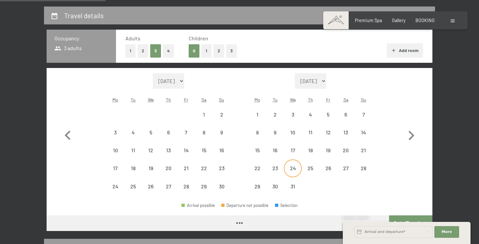
select select "[DATE]"
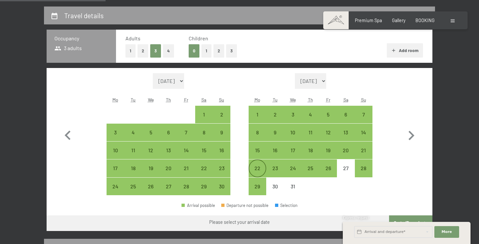
click at [259, 170] on div "22" at bounding box center [257, 174] width 16 height 16
select select "[DATE]"
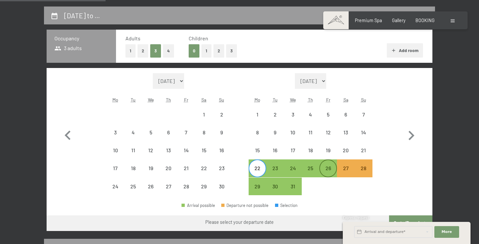
click at [331, 172] on div "26" at bounding box center [328, 174] width 16 height 16
select select "[DATE]"
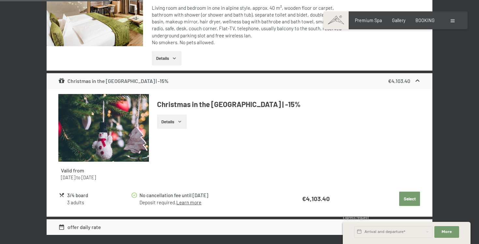
scroll to position [739, 0]
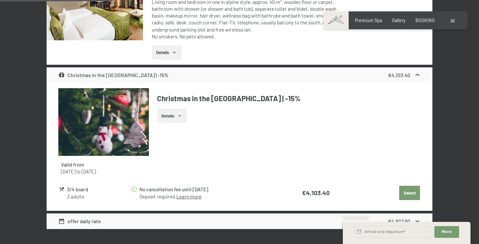
select select "[DATE]"
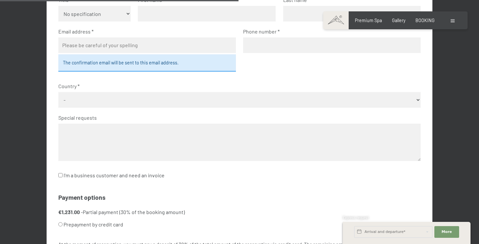
scroll to position [0, 0]
